Goal: Information Seeking & Learning: Check status

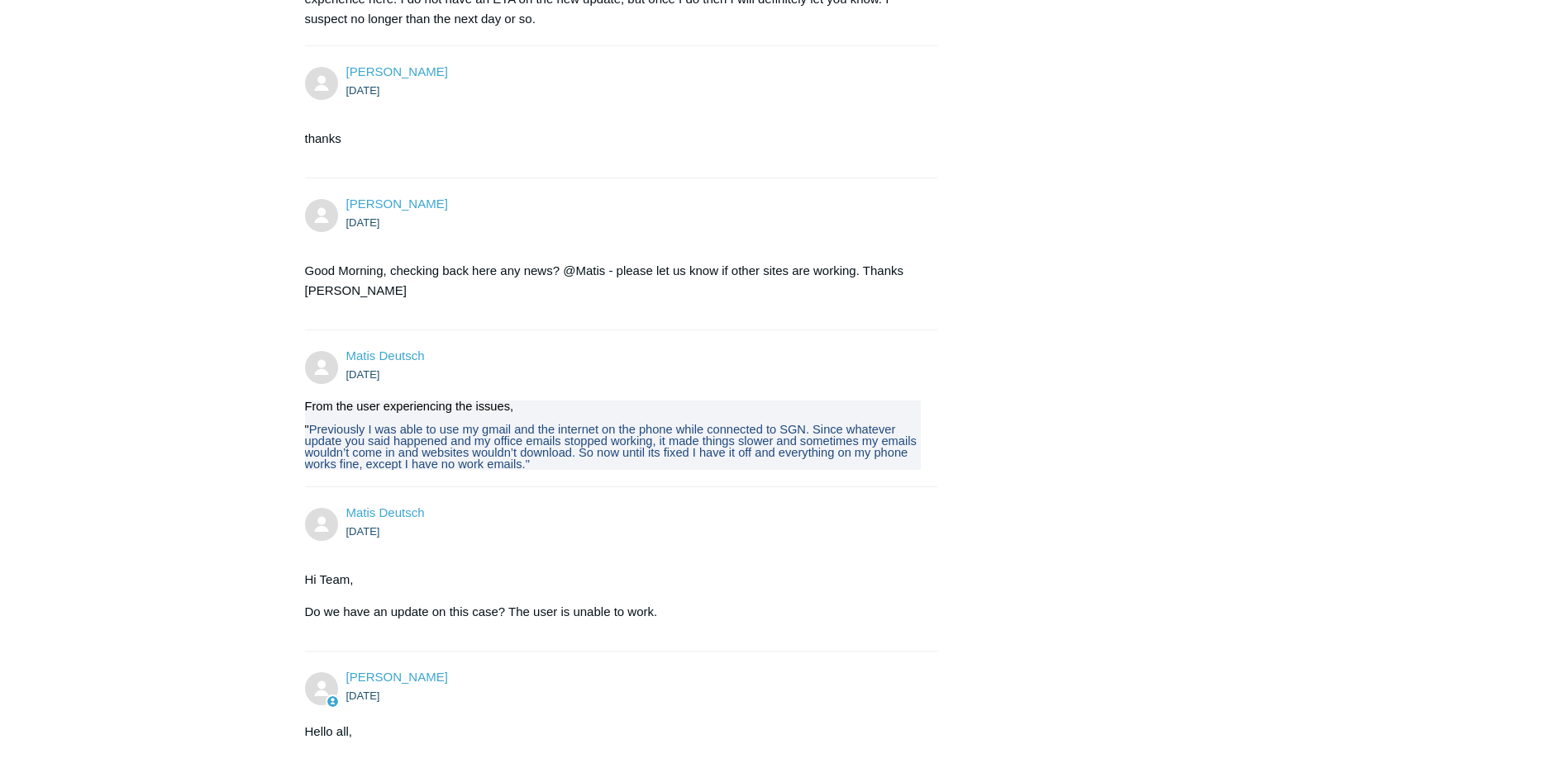
scroll to position [2329, 0]
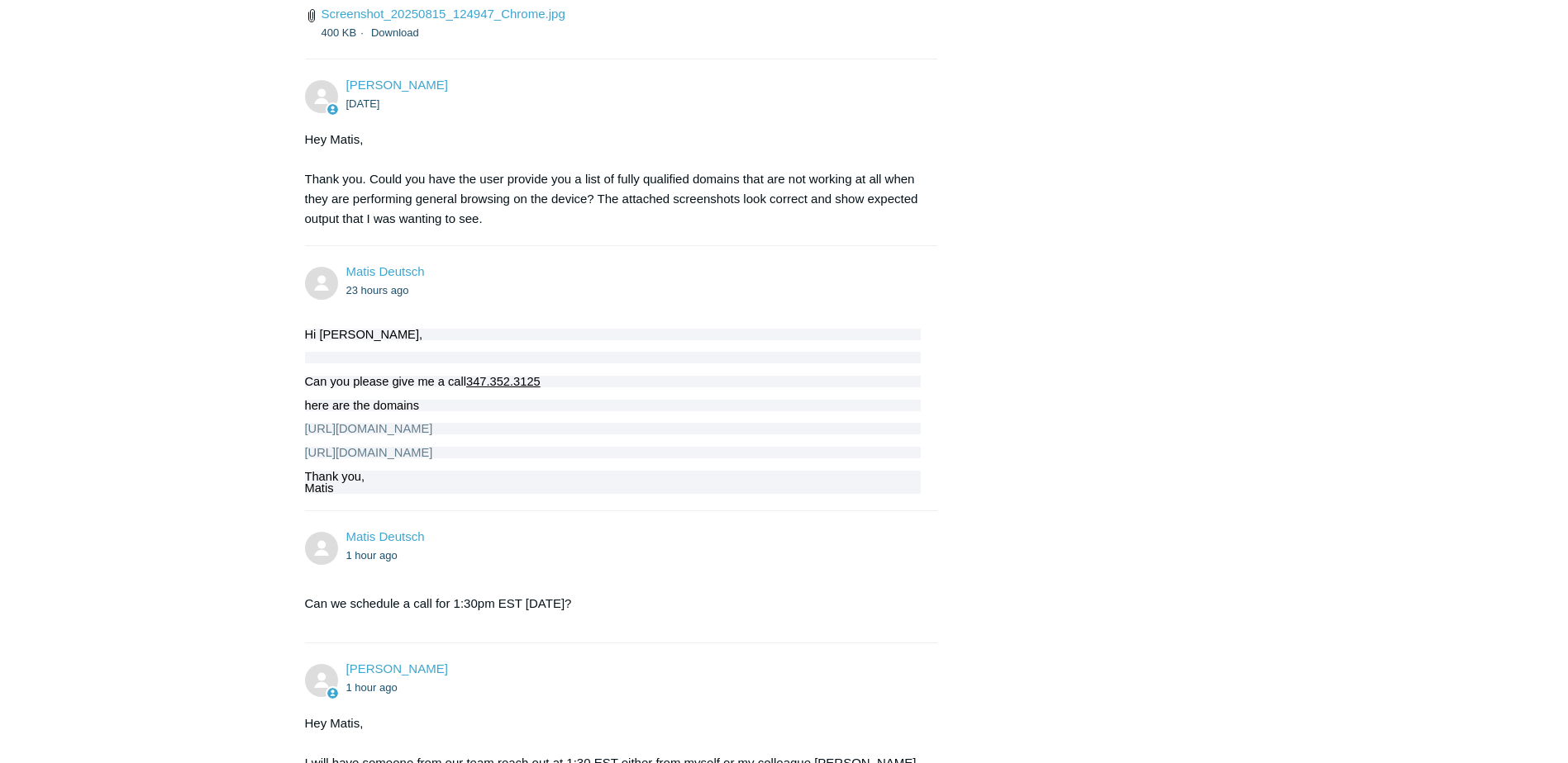
scroll to position [4971, 0]
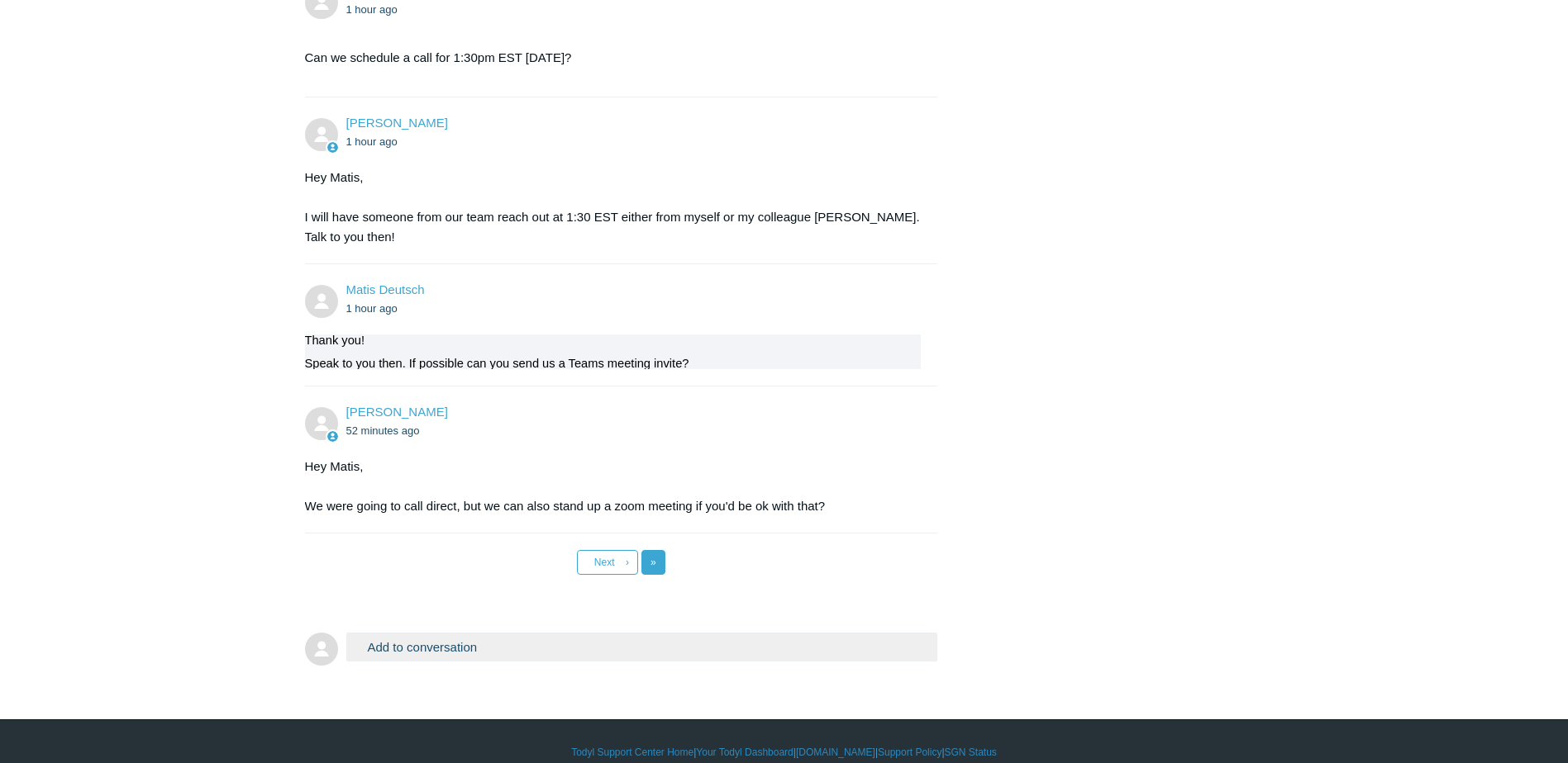
click at [645, 551] on link "Last »" at bounding box center [653, 563] width 24 height 25
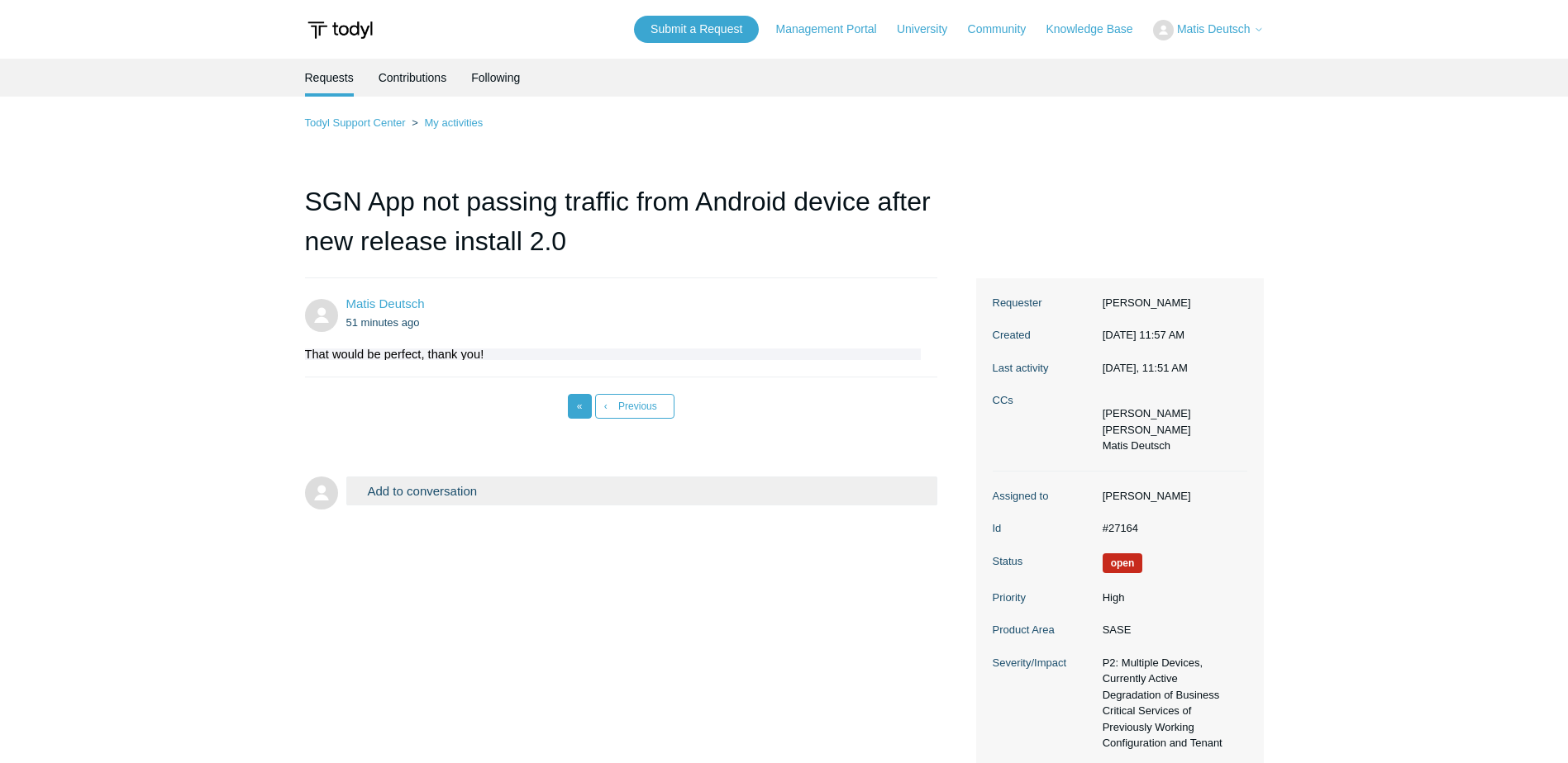
click at [574, 409] on link "« First" at bounding box center [579, 407] width 24 height 25
